Goal: Information Seeking & Learning: Learn about a topic

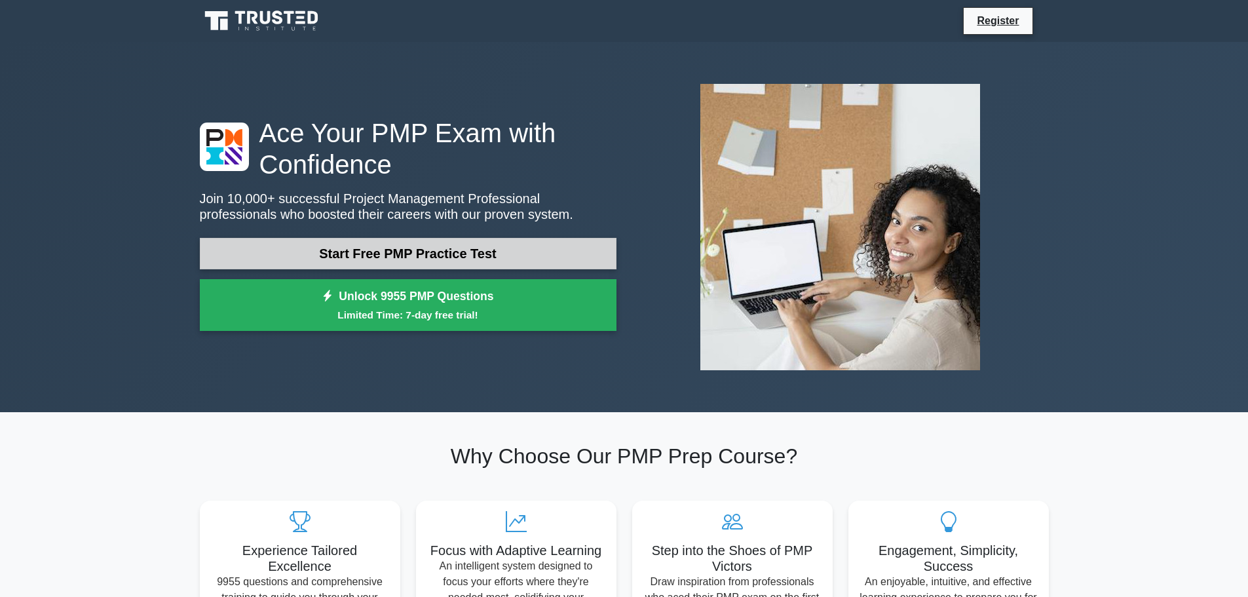
click at [512, 251] on link "Start Free PMP Practice Test" at bounding box center [408, 253] width 417 height 31
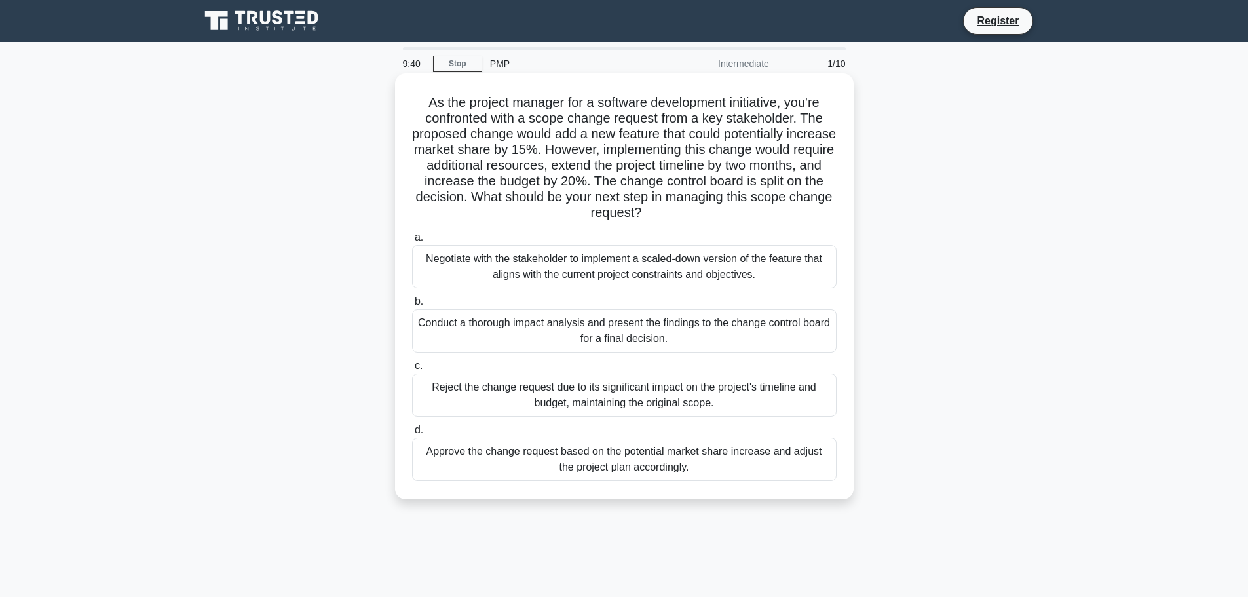
click at [682, 316] on div "Conduct a thorough impact analysis and present the findings to the change contr…" at bounding box center [624, 330] width 425 height 43
click at [412, 306] on input "b. Conduct a thorough impact analysis and present the findings to the change co…" at bounding box center [412, 302] width 0 height 9
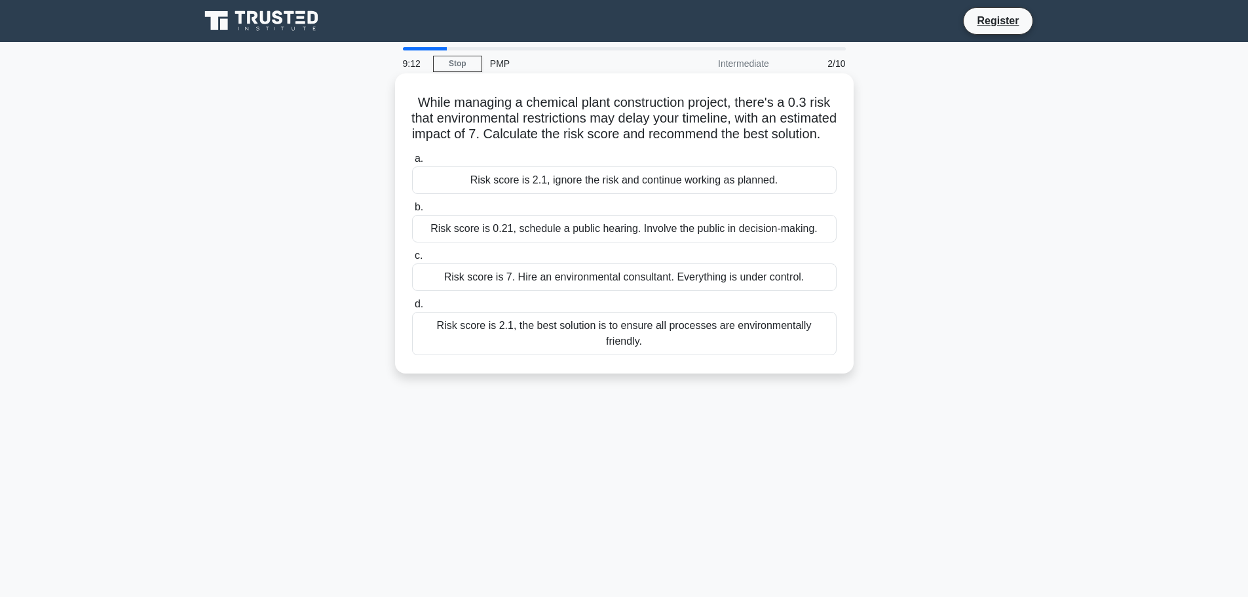
click at [736, 339] on div "Risk score is 2.1, the best solution is to ensure all processes are environment…" at bounding box center [624, 333] width 425 height 43
click at [412, 309] on input "d. Risk score is 2.1, the best solution is to ensure all processes are environm…" at bounding box center [412, 304] width 0 height 9
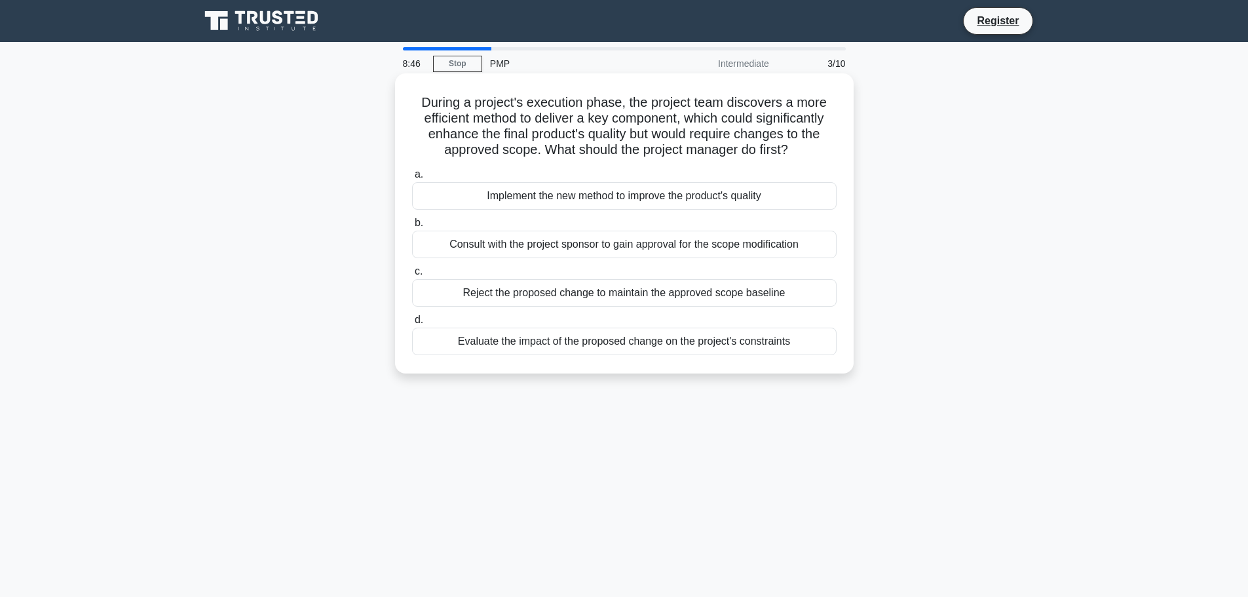
click at [731, 243] on div "Consult with the project sponsor to gain approval for the scope modification" at bounding box center [624, 245] width 425 height 28
click at [412, 227] on input "b. Consult with the project sponsor to gain approval for the scope modification" at bounding box center [412, 223] width 0 height 9
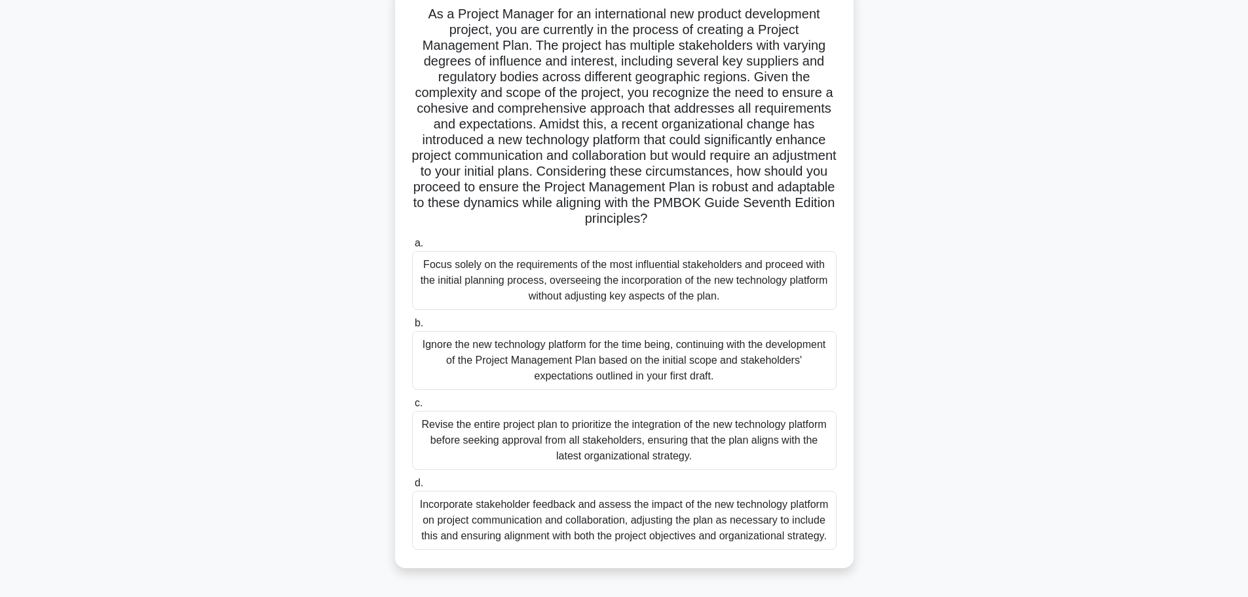
scroll to position [111, 0]
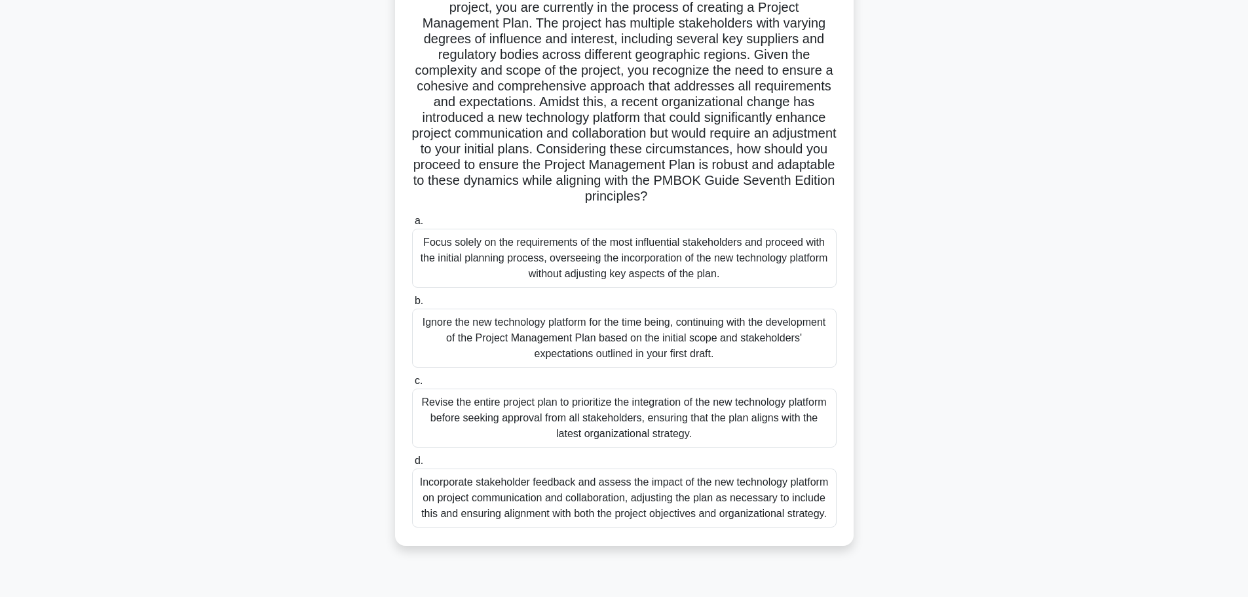
click at [730, 412] on div "Revise the entire project plan to prioritize the integration of the new technol…" at bounding box center [624, 418] width 425 height 59
click at [412, 385] on input "c. Revise the entire project plan to prioritize the integration of the new tech…" at bounding box center [412, 381] width 0 height 9
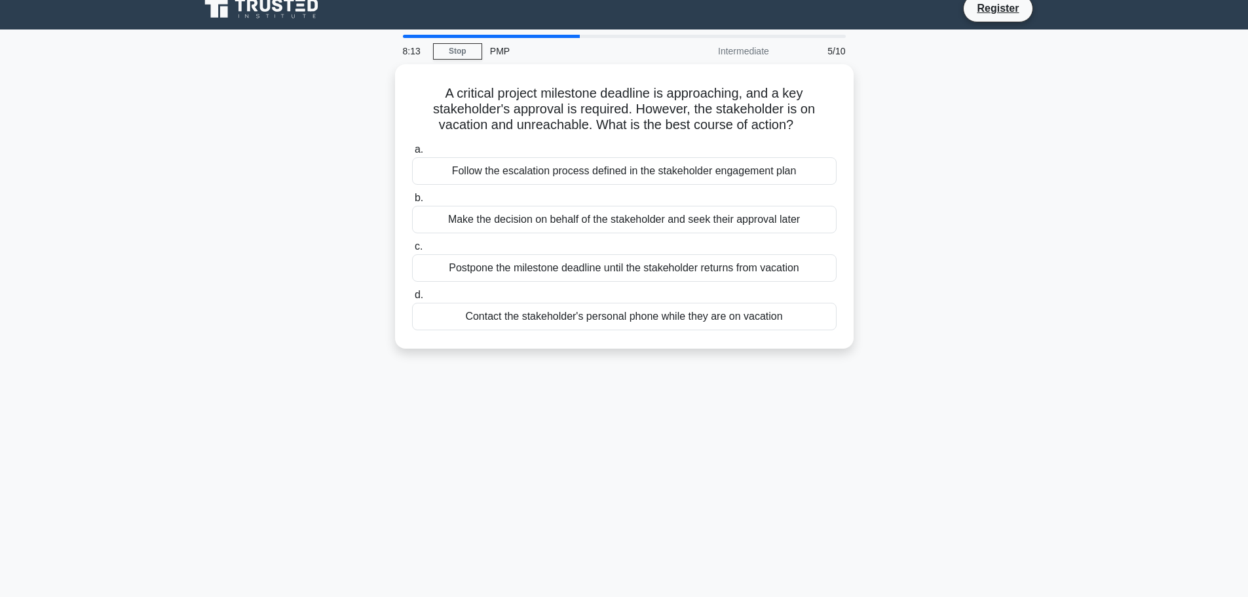
scroll to position [0, 0]
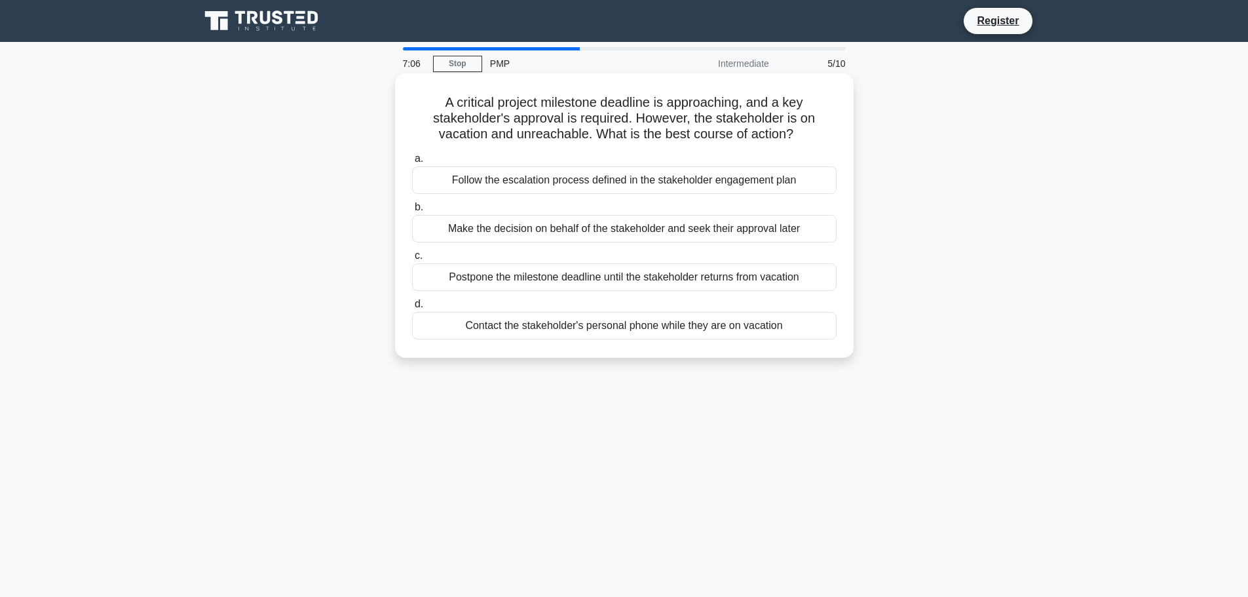
click at [773, 173] on div "Follow the escalation process defined in the stakeholder engagement plan" at bounding box center [624, 180] width 425 height 28
click at [412, 163] on input "a. Follow the escalation process defined in the stakeholder engagement plan" at bounding box center [412, 159] width 0 height 9
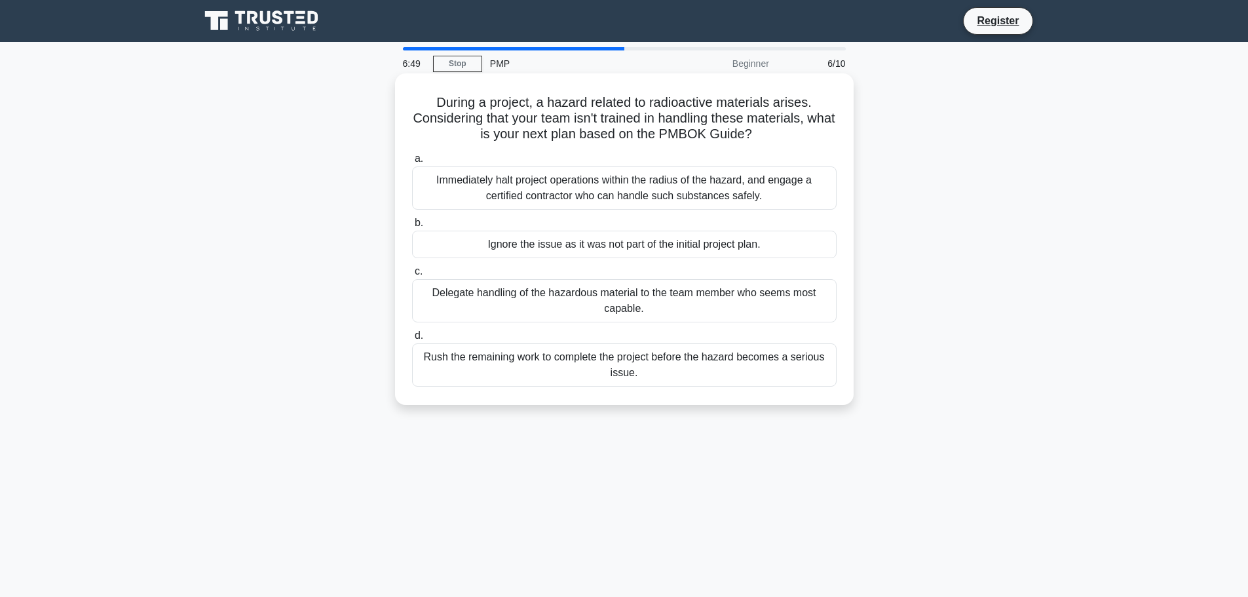
click at [707, 193] on div "Immediately halt project operations within the radius of the hazard, and engage…" at bounding box center [624, 187] width 425 height 43
click at [412, 163] on input "a. Immediately halt project operations within the radius of the hazard, and eng…" at bounding box center [412, 159] width 0 height 9
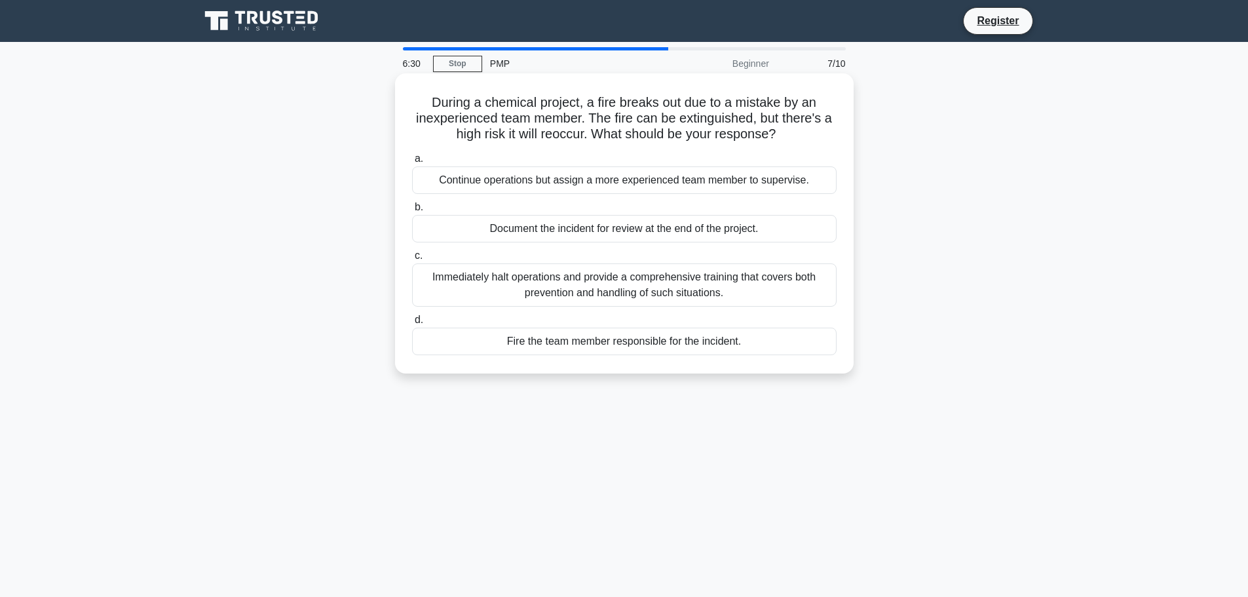
click at [770, 281] on div "Immediately halt operations and provide a comprehensive training that covers bo…" at bounding box center [624, 284] width 425 height 43
click at [412, 260] on input "c. Immediately halt operations and provide a comprehensive training that covers…" at bounding box center [412, 256] width 0 height 9
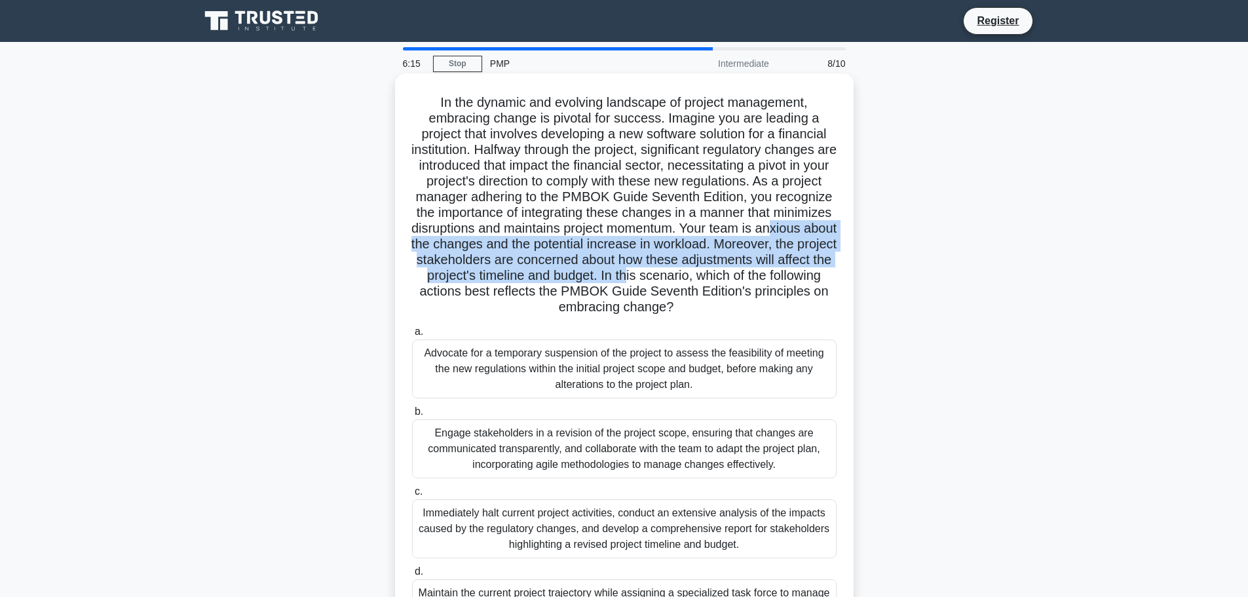
drag, startPoint x: 585, startPoint y: 252, endPoint x: 820, endPoint y: 275, distance: 235.7
click at [820, 275] on h5 "In the dynamic and evolving landscape of project management, embracing change i…" at bounding box center [624, 204] width 427 height 221
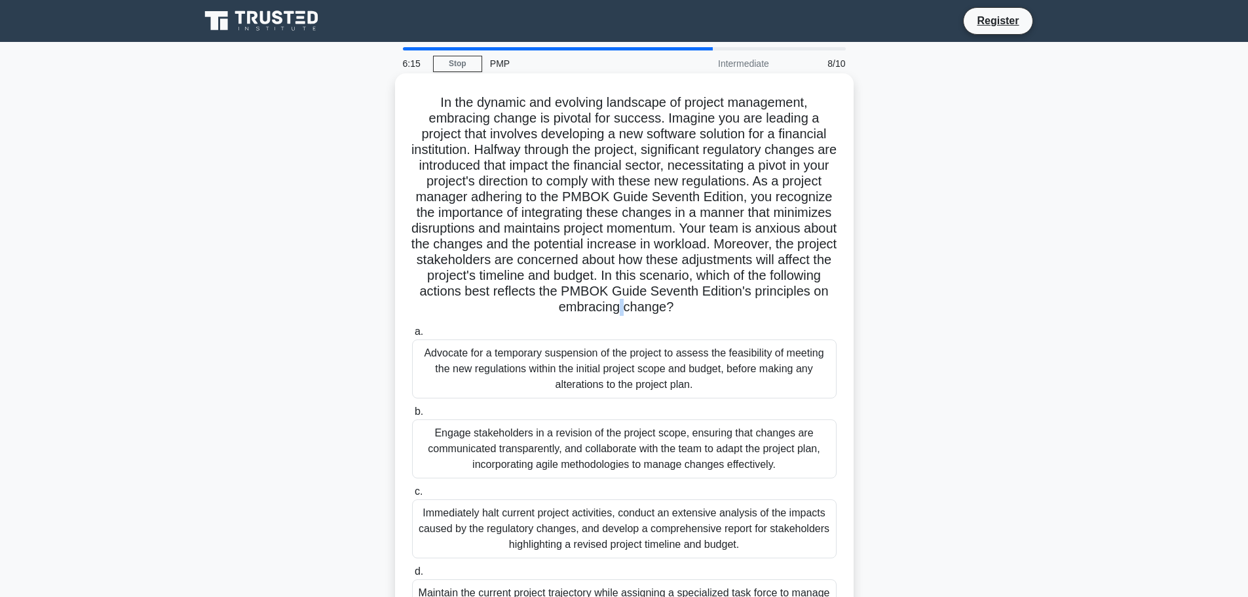
drag, startPoint x: 714, startPoint y: 307, endPoint x: 598, endPoint y: 302, distance: 116.1
click at [712, 307] on h5 "In the dynamic and evolving landscape of project management, embracing change i…" at bounding box center [624, 204] width 427 height 221
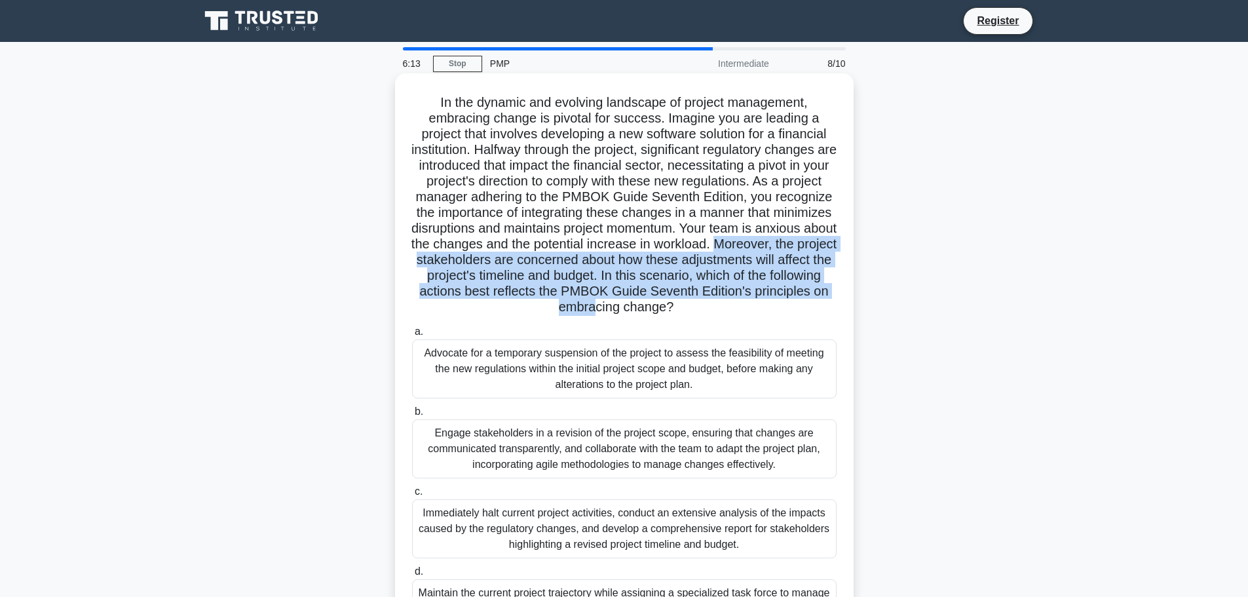
drag, startPoint x: 478, startPoint y: 262, endPoint x: 686, endPoint y: 311, distance: 214.0
click at [686, 311] on h5 "In the dynamic and evolving landscape of project management, embracing change i…" at bounding box center [624, 204] width 427 height 221
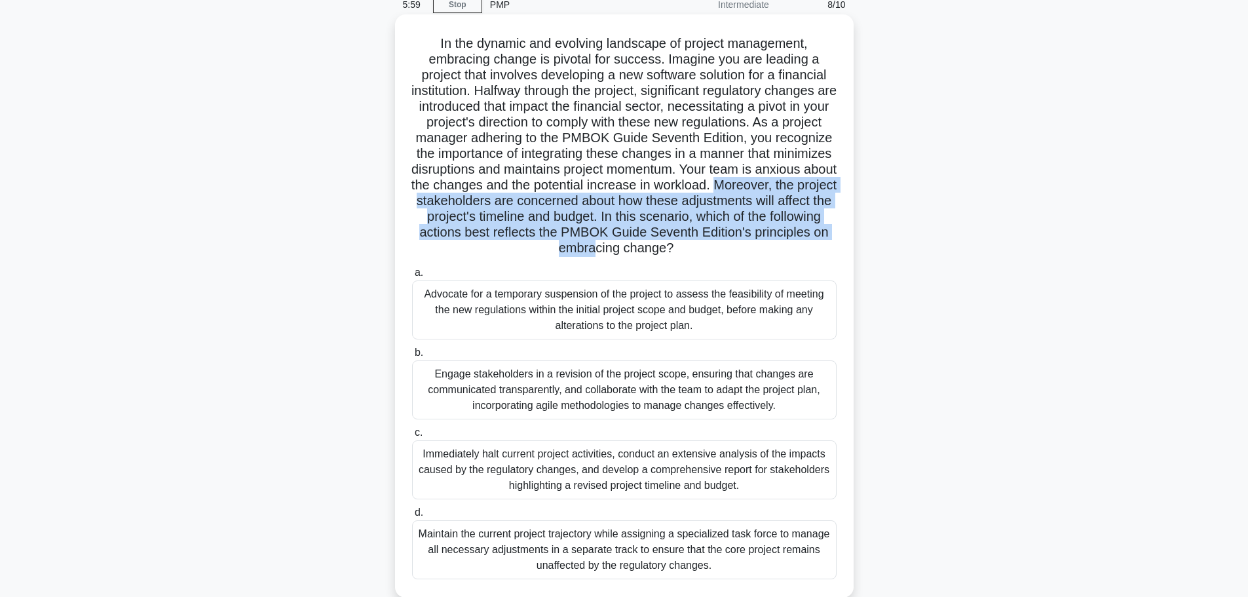
scroll to position [111, 0]
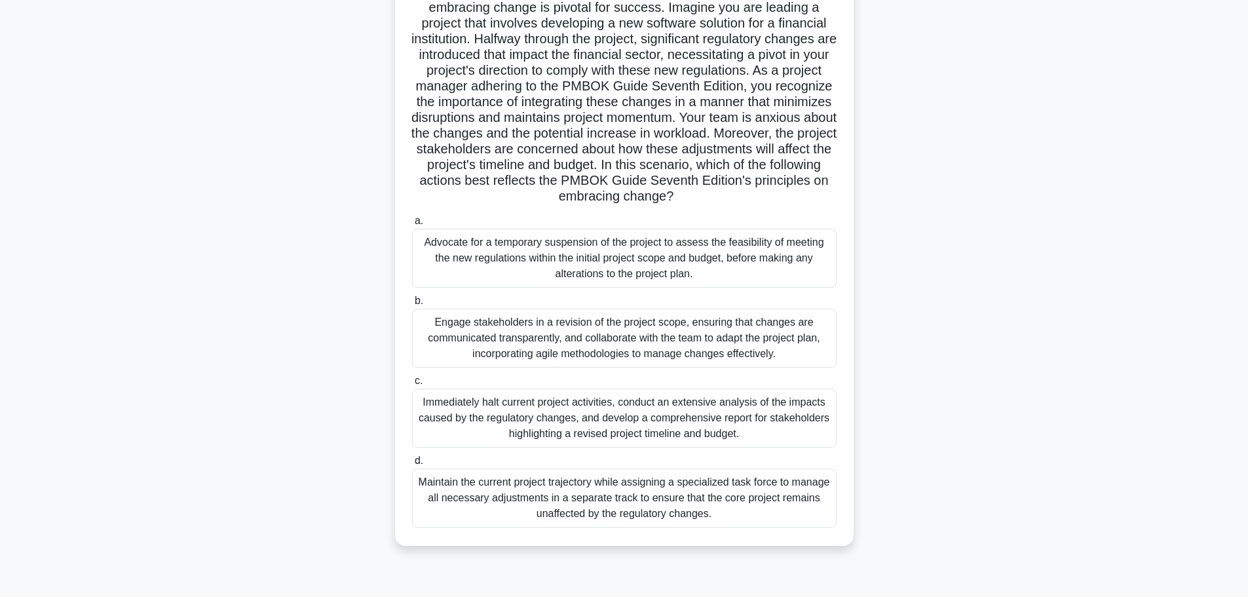
click at [677, 406] on div "Immediately halt current project activities, conduct an extensive analysis of t…" at bounding box center [624, 418] width 425 height 59
click at [412, 385] on input "c. Immediately halt current project activities, conduct an extensive analysis o…" at bounding box center [412, 381] width 0 height 9
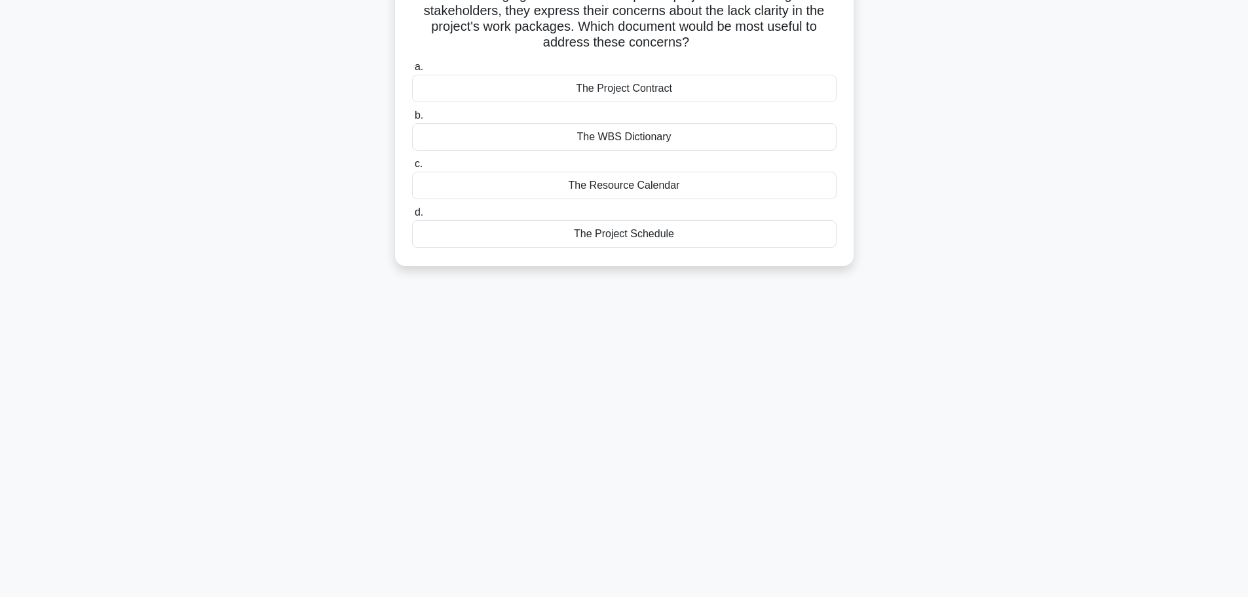
scroll to position [0, 0]
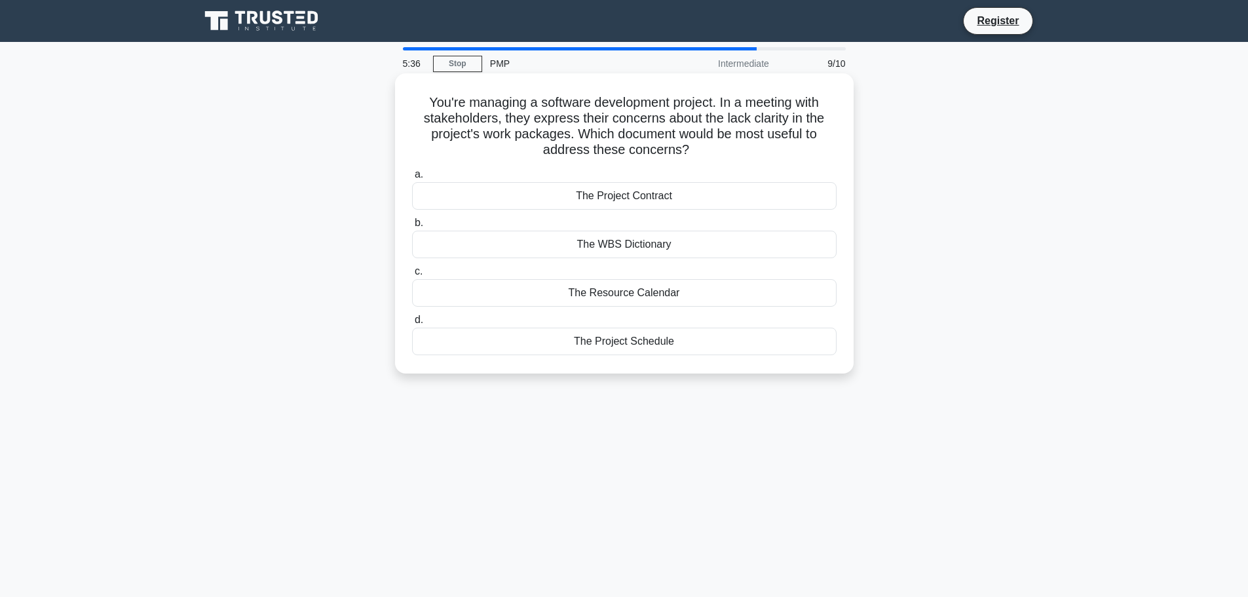
click at [746, 200] on div "The Project Contract" at bounding box center [624, 196] width 425 height 28
click at [412, 179] on input "a. The Project Contract" at bounding box center [412, 174] width 0 height 9
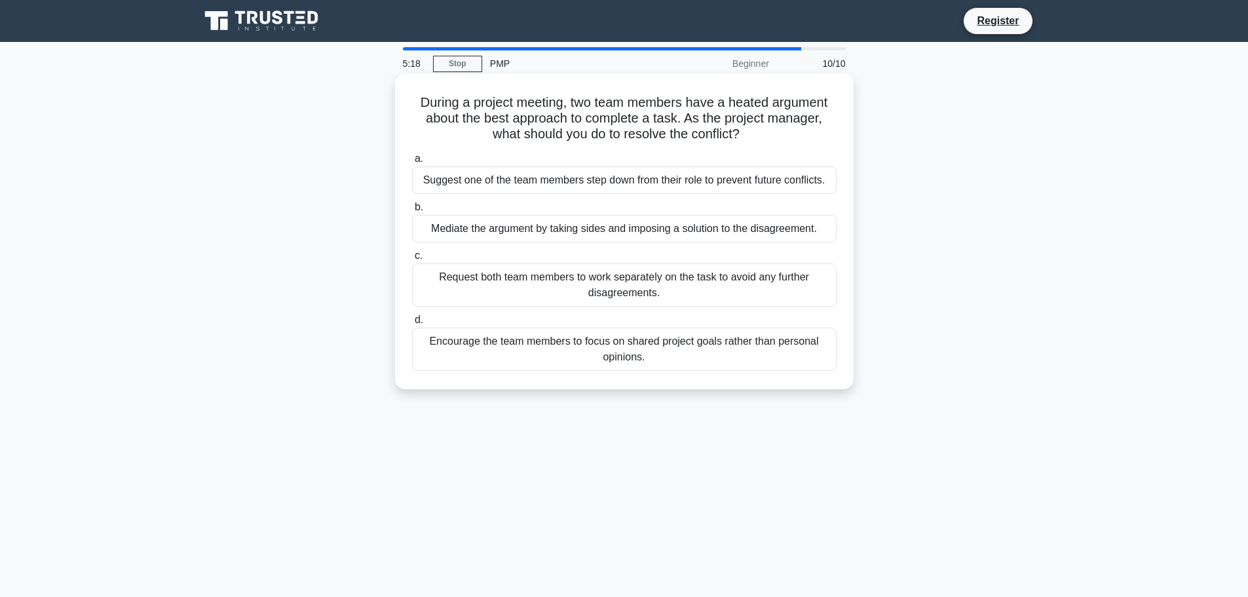
click at [739, 352] on div "Encourage the team members to focus on shared project goals rather than persona…" at bounding box center [624, 349] width 425 height 43
click at [412, 324] on input "d. Encourage the team members to focus on shared project goals rather than pers…" at bounding box center [412, 320] width 0 height 9
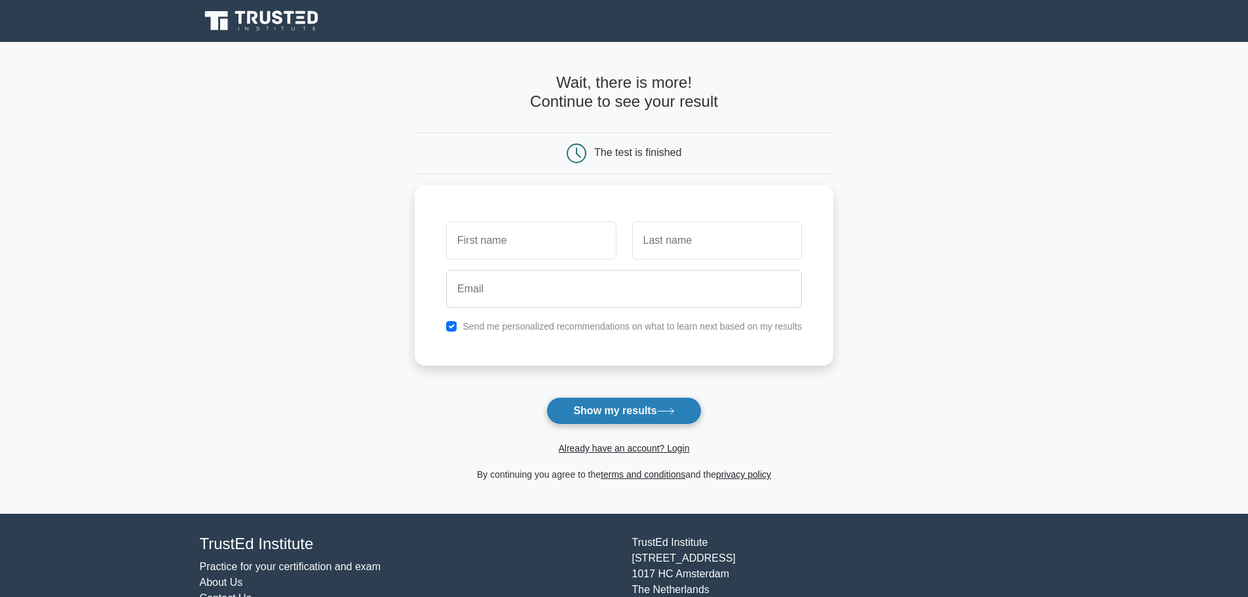
click at [623, 413] on button "Show my results" at bounding box center [624, 411] width 155 height 28
click at [560, 232] on input "text" at bounding box center [531, 237] width 170 height 38
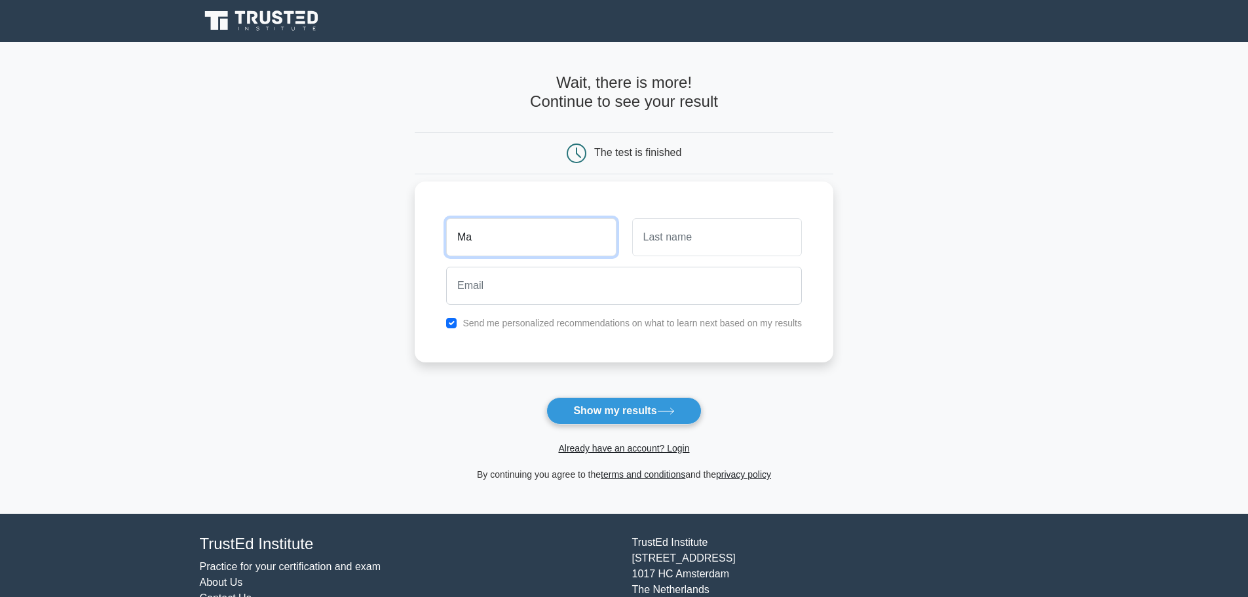
type input "Ma"
click at [613, 405] on button "Show my results" at bounding box center [624, 411] width 155 height 28
click at [443, 320] on div "Send me personalized recommendations on what to learn next based on my results" at bounding box center [624, 323] width 372 height 16
click at [450, 322] on input "checkbox" at bounding box center [451, 323] width 10 height 10
checkbox input "false"
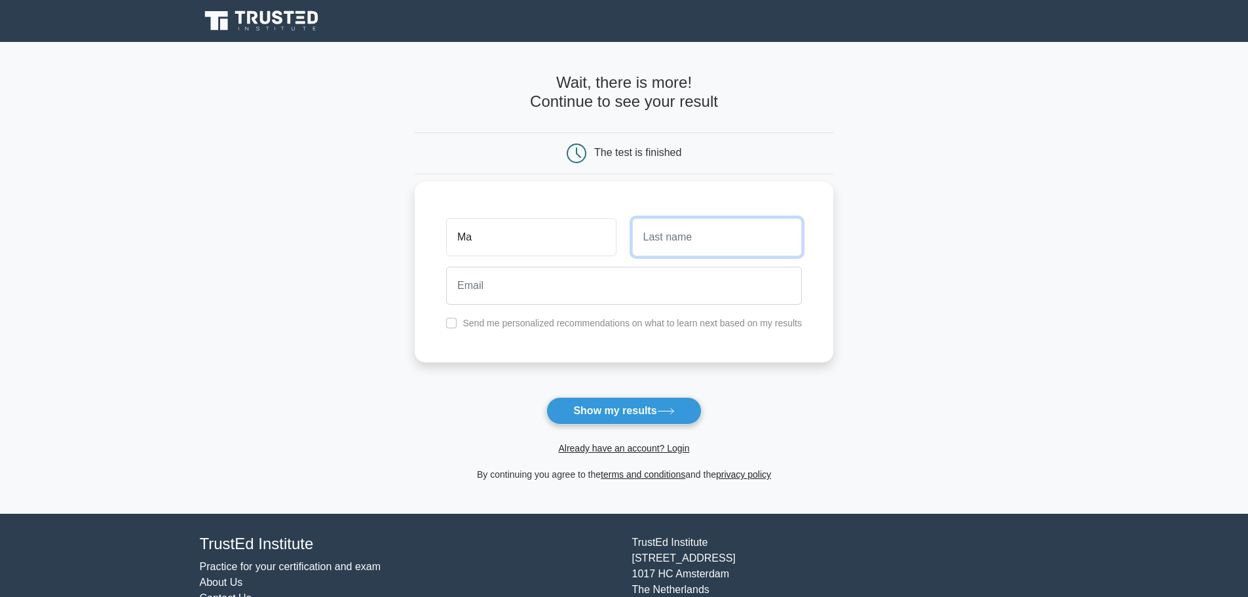
click at [651, 246] on input "text" at bounding box center [717, 237] width 170 height 38
type input "Mo"
click at [634, 424] on button "Show my results" at bounding box center [624, 411] width 155 height 28
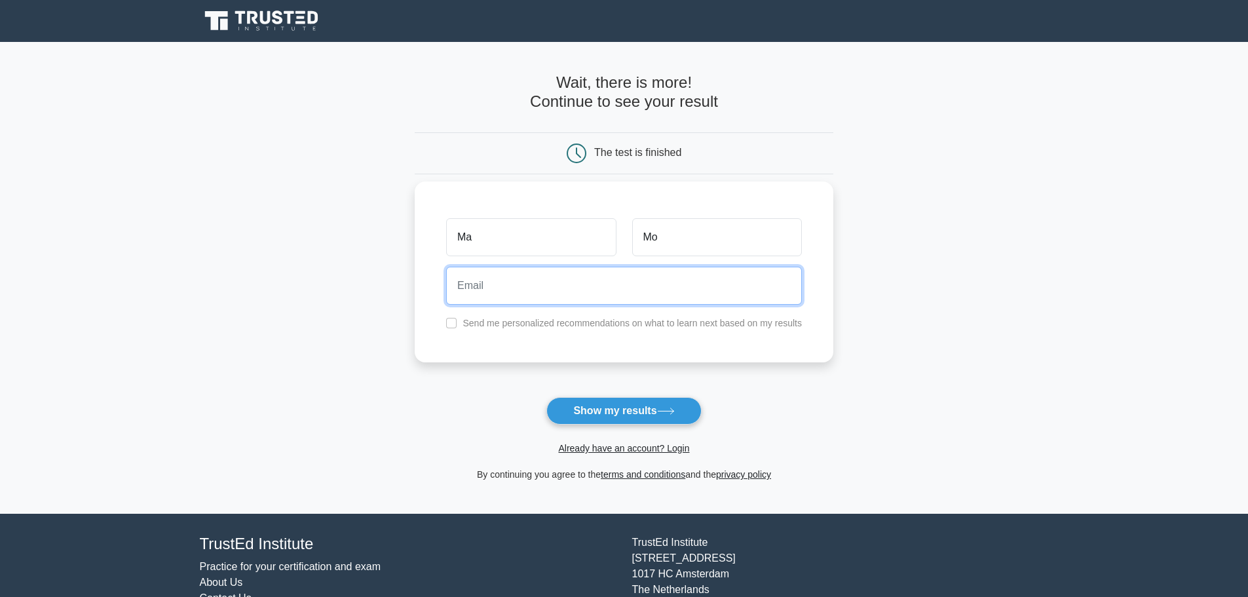
click at [526, 277] on input "email" at bounding box center [624, 286] width 356 height 38
type input "me@me.com"
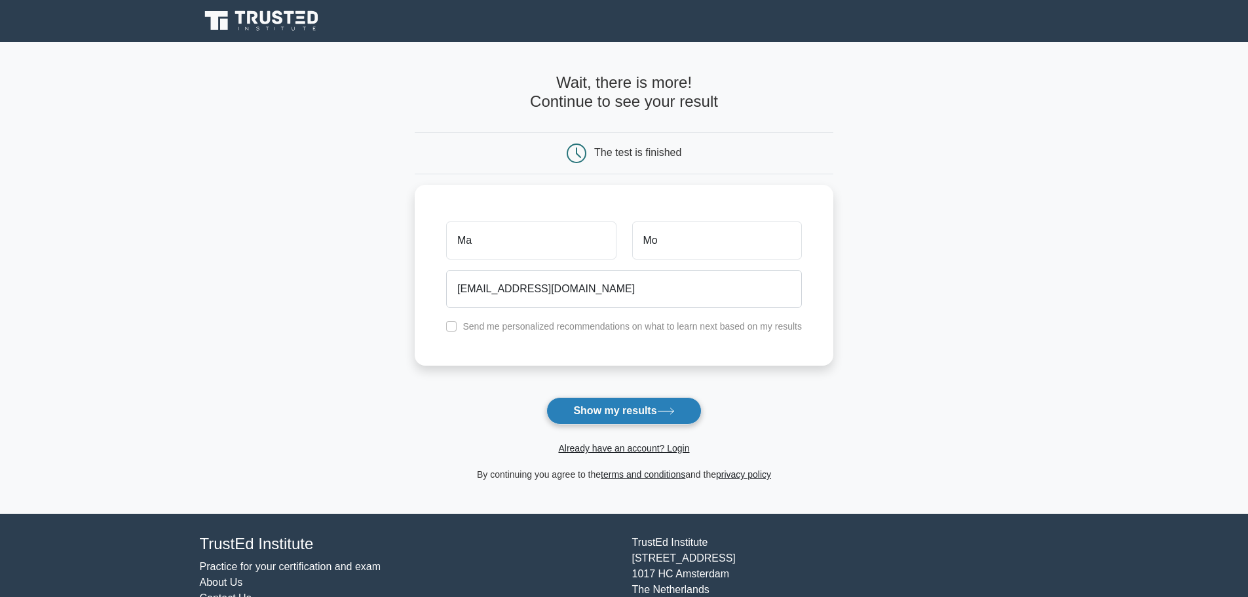
click at [623, 404] on button "Show my results" at bounding box center [624, 411] width 155 height 28
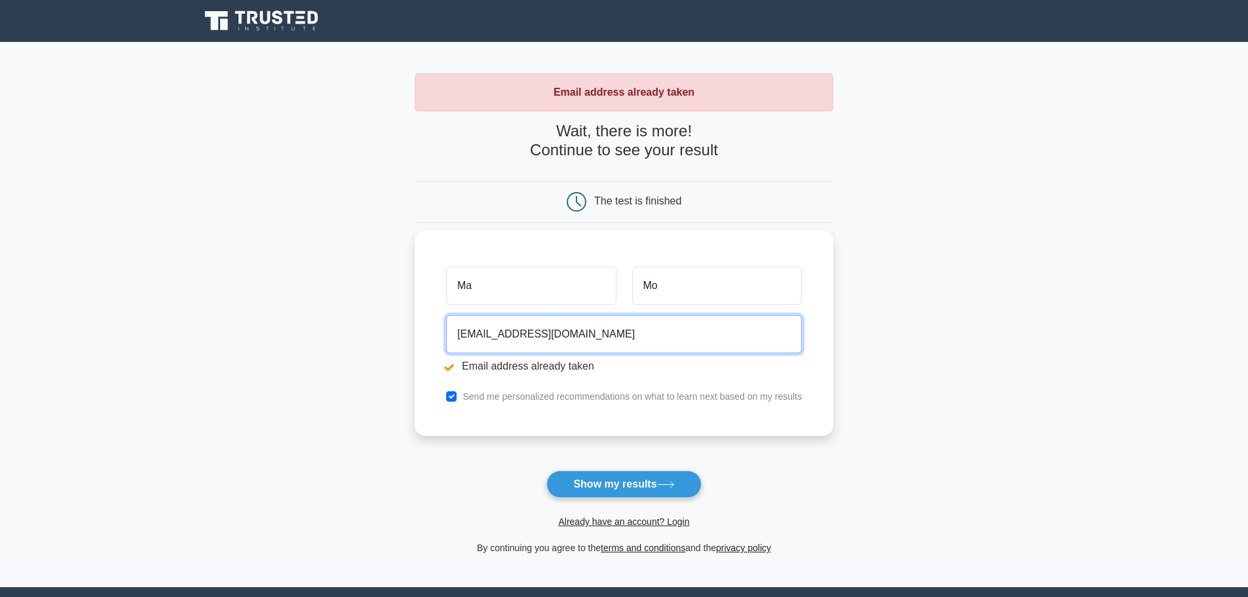
click at [594, 345] on input "me@me.com" at bounding box center [624, 334] width 356 height 38
click at [497, 336] on input "me@me.com" at bounding box center [624, 334] width 356 height 38
type input "me@men.com"
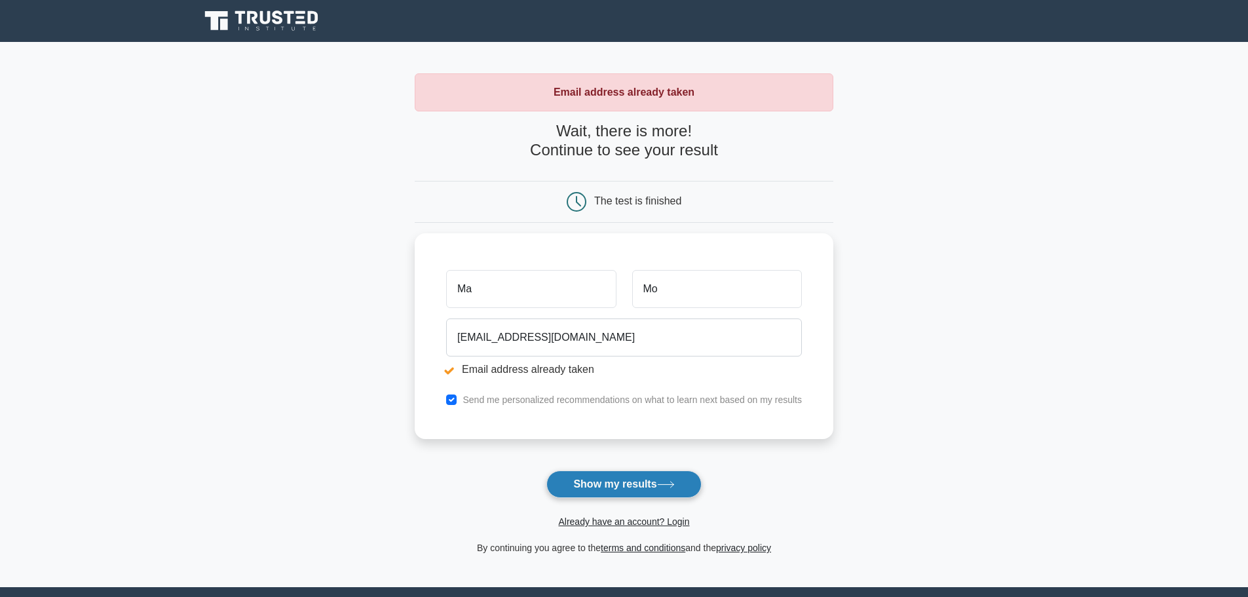
click at [628, 478] on button "Show my results" at bounding box center [624, 485] width 155 height 28
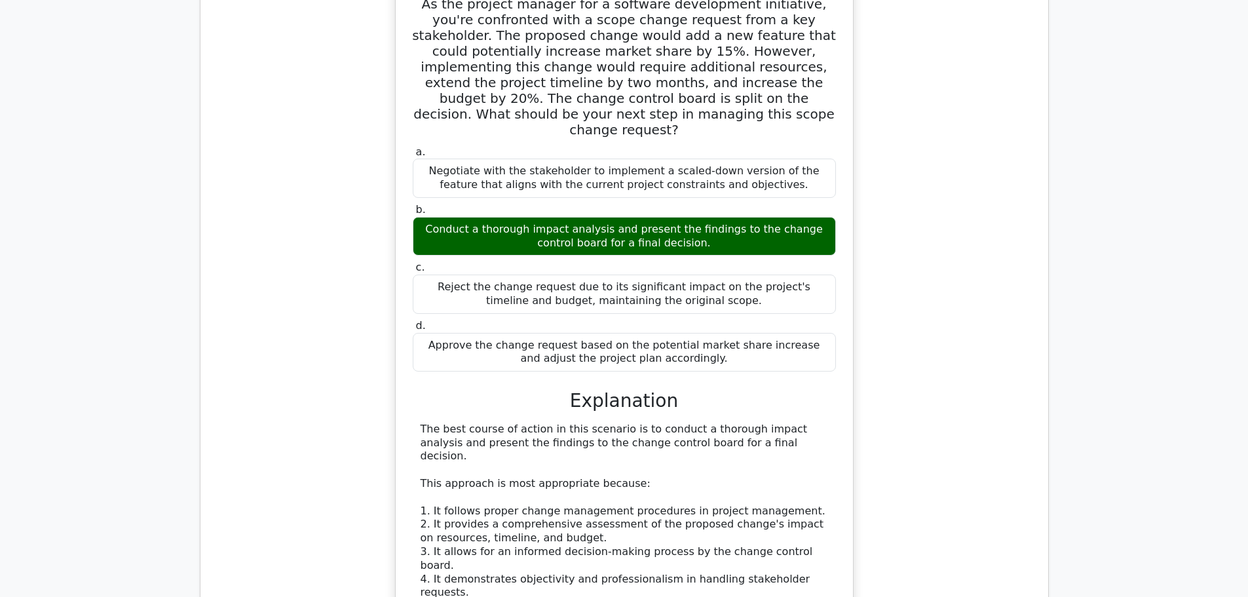
scroll to position [1769, 0]
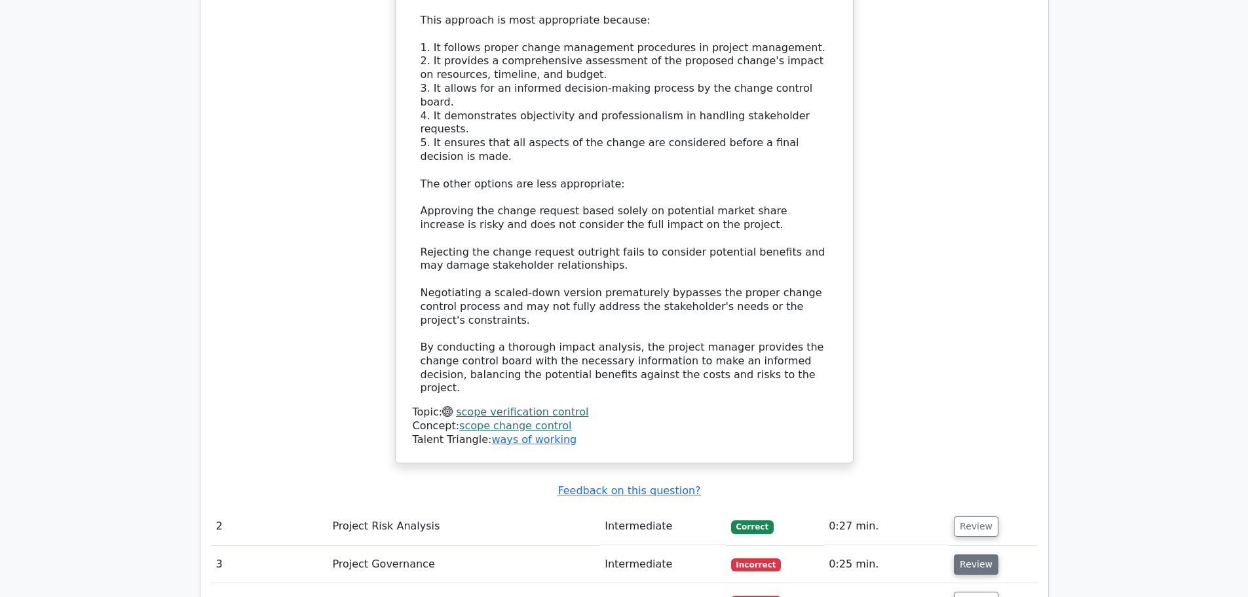
click at [984, 554] on button "Review" at bounding box center [976, 564] width 45 height 20
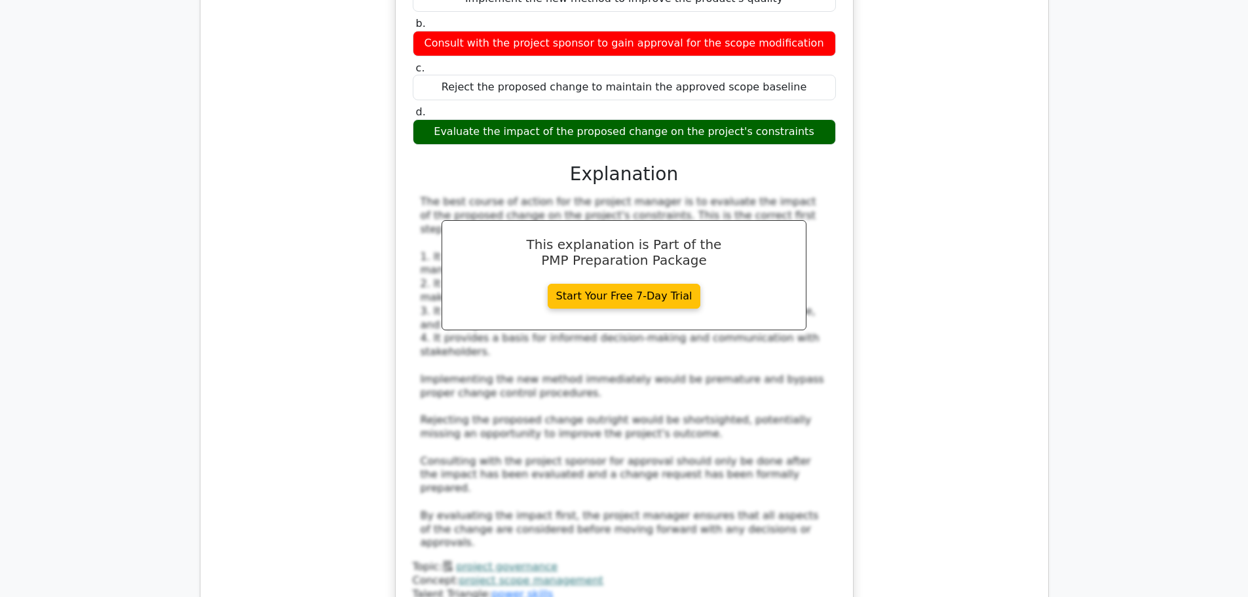
scroll to position [2621, 0]
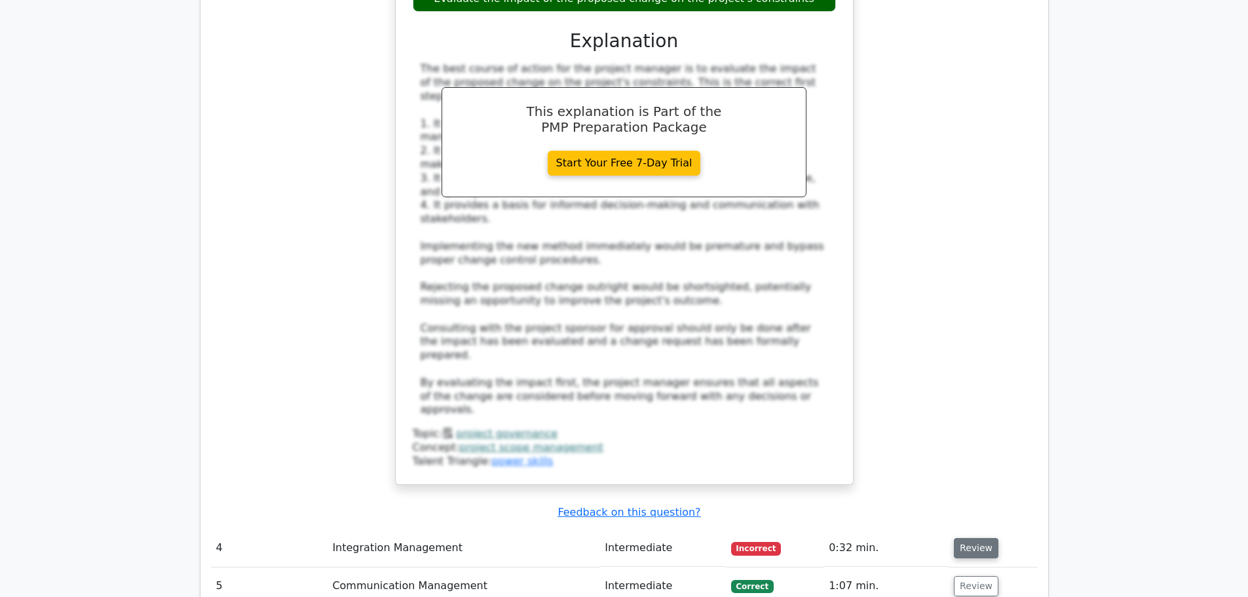
click at [984, 538] on button "Review" at bounding box center [976, 548] width 45 height 20
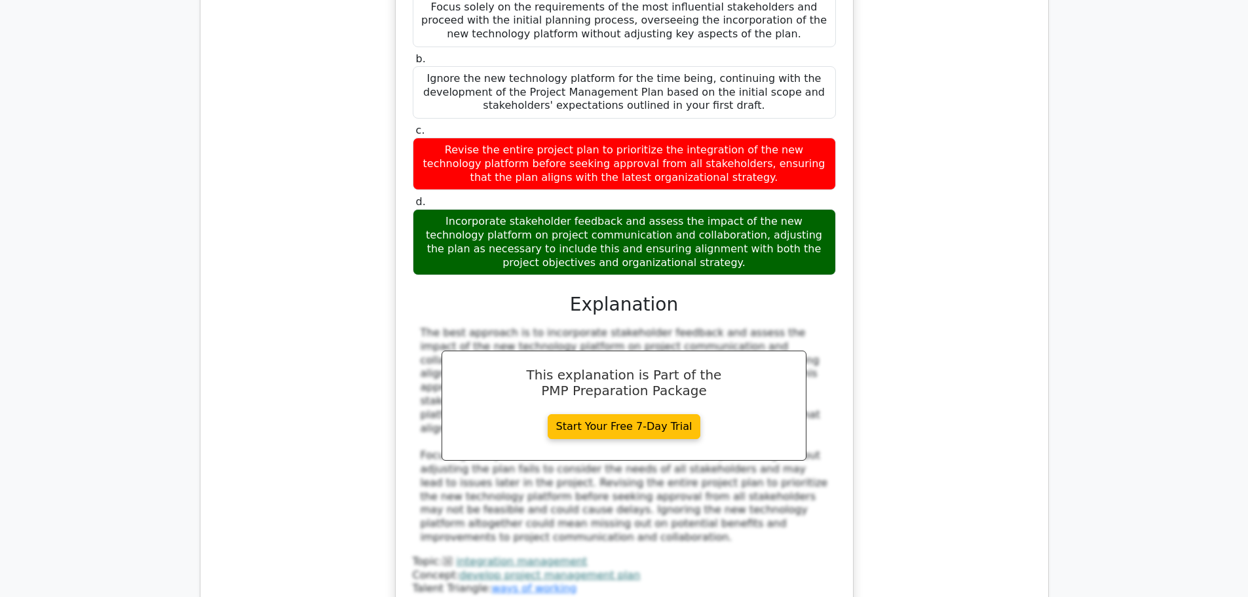
scroll to position [3604, 0]
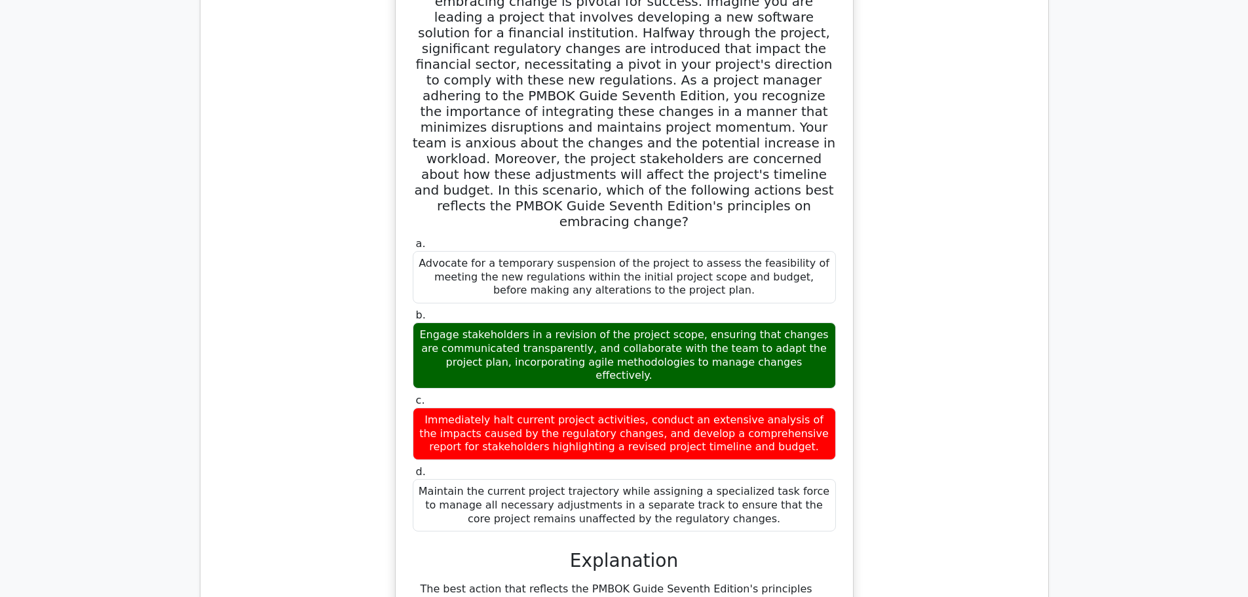
scroll to position [4784, 0]
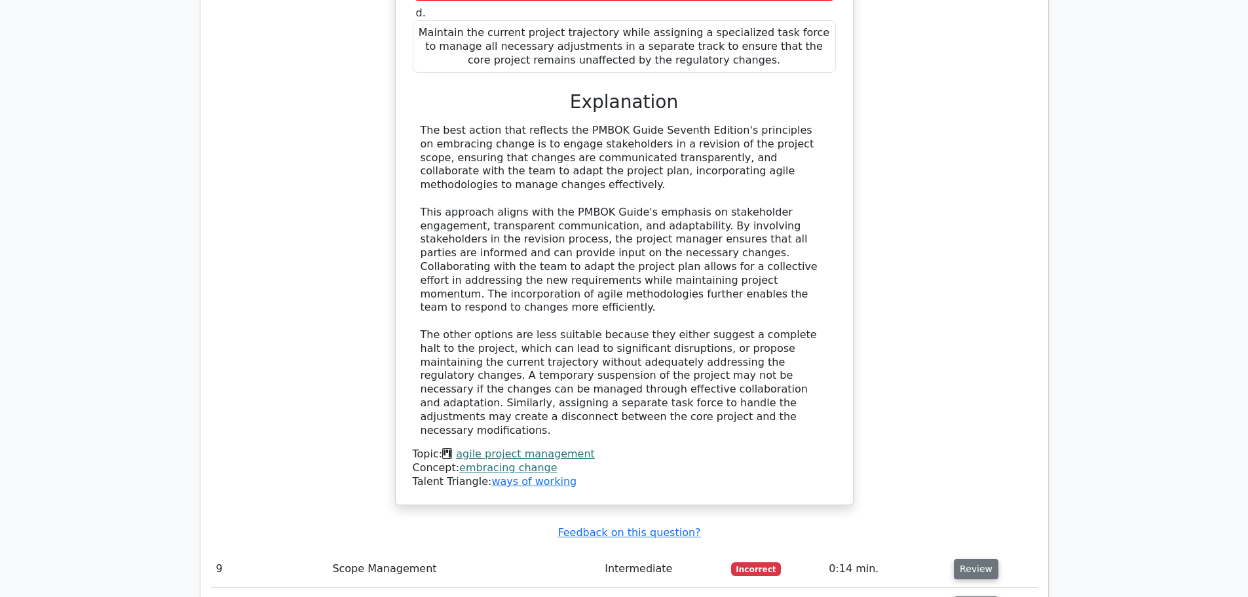
click at [976, 559] on button "Review" at bounding box center [976, 569] width 45 height 20
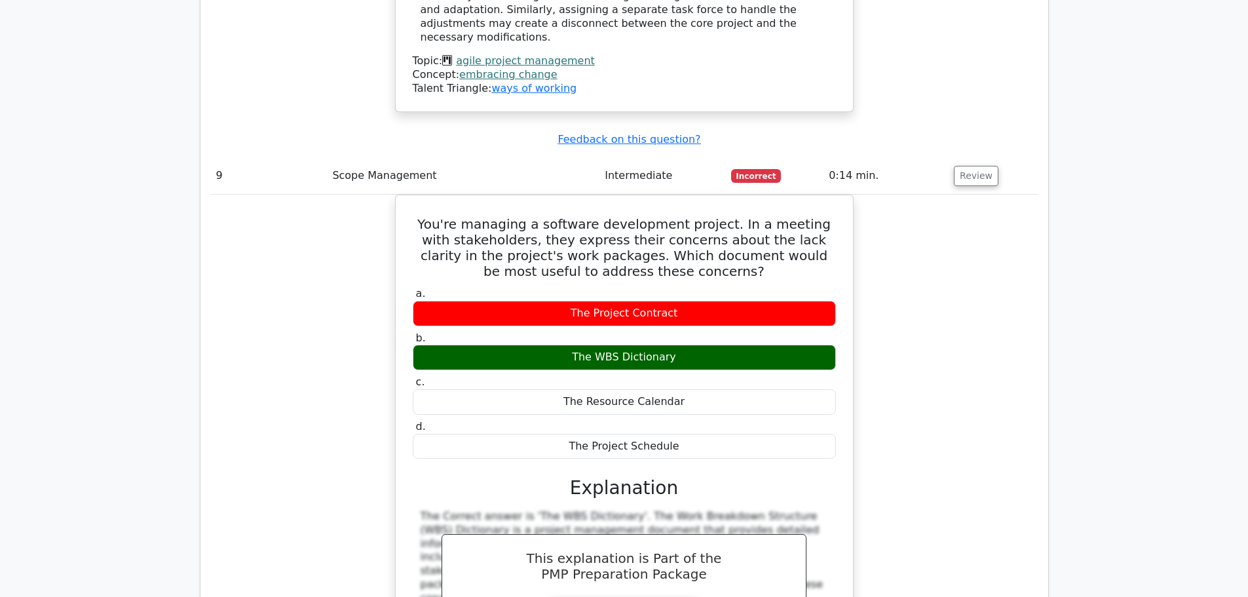
scroll to position [5504, 0]
